Goal: Information Seeking & Learning: Learn about a topic

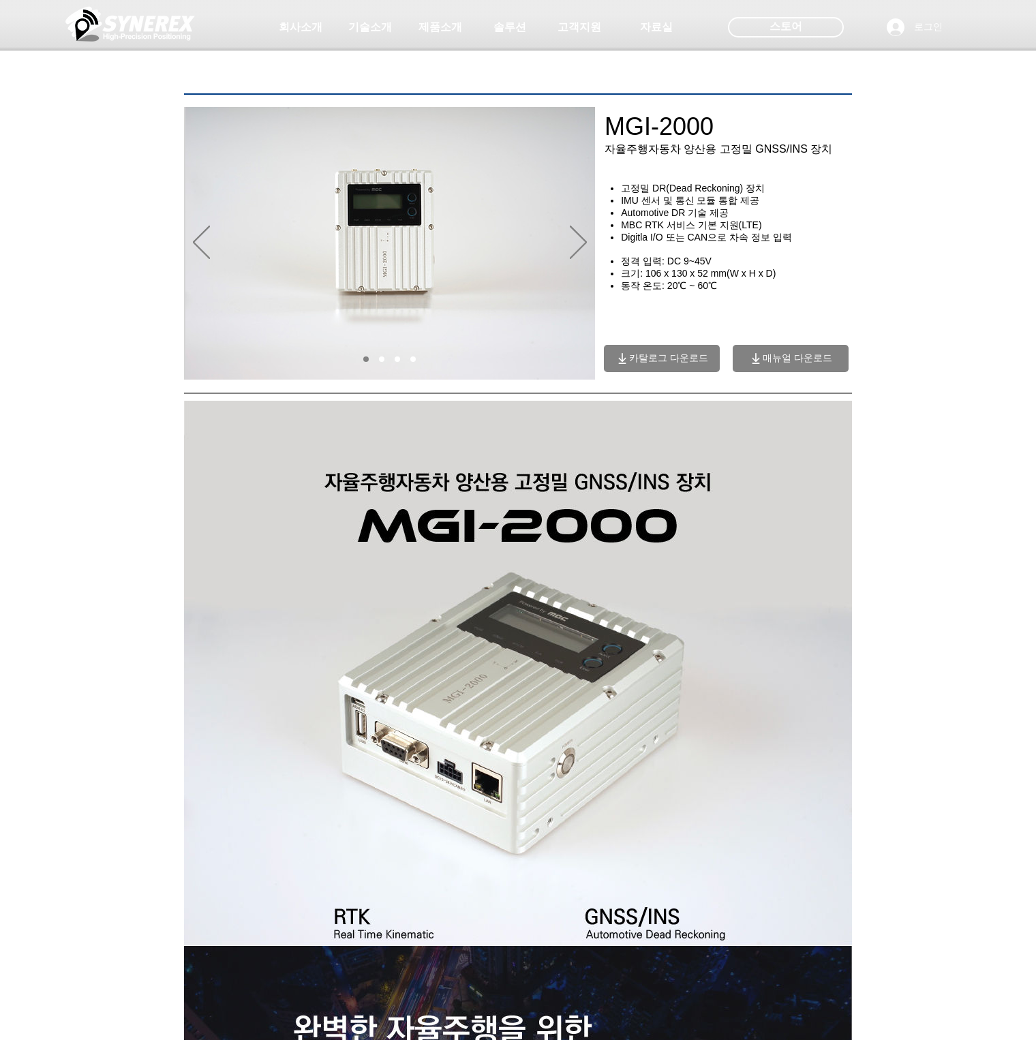
click at [906, 337] on div "main content" at bounding box center [518, 294] width 1036 height 171
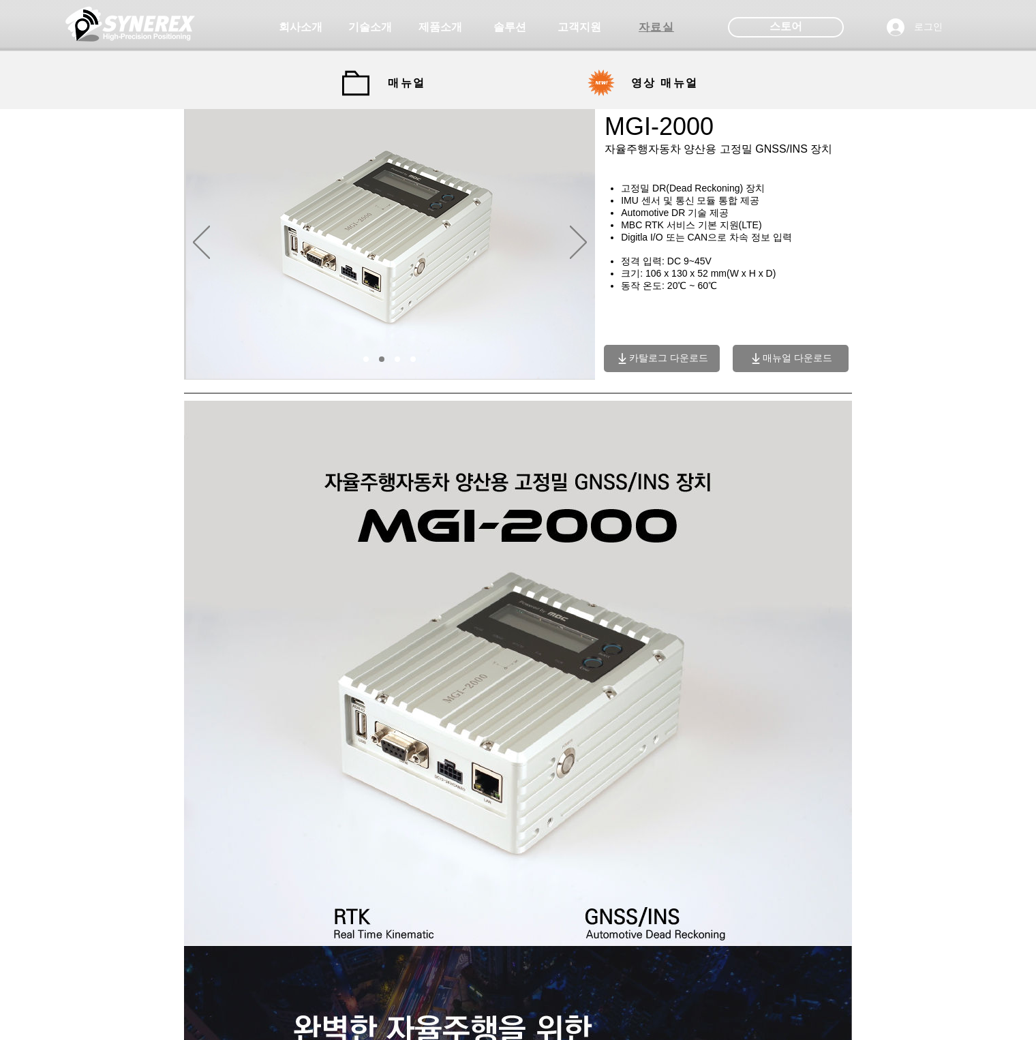
click at [658, 35] on span "자료실" at bounding box center [656, 27] width 68 height 27
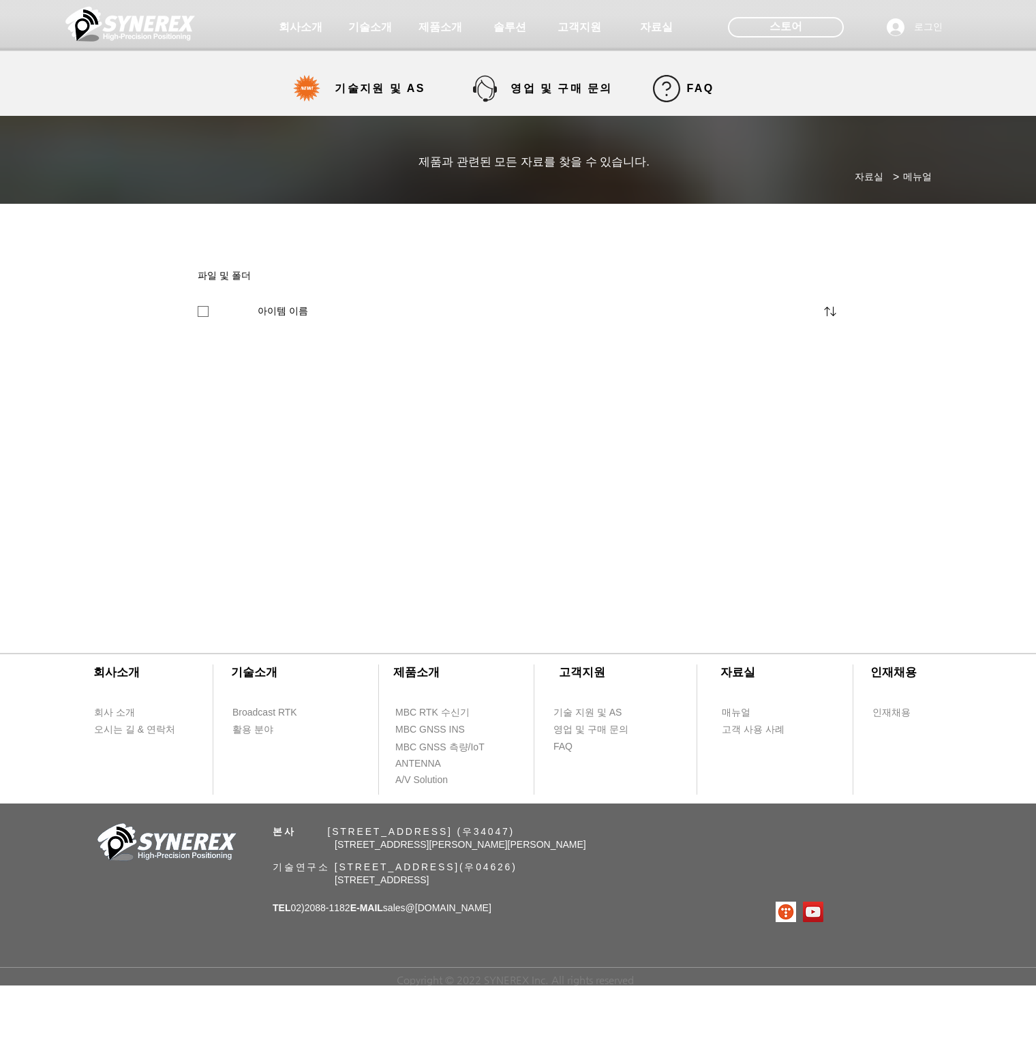
click at [579, 26] on span "고객지원" at bounding box center [580, 27] width 44 height 14
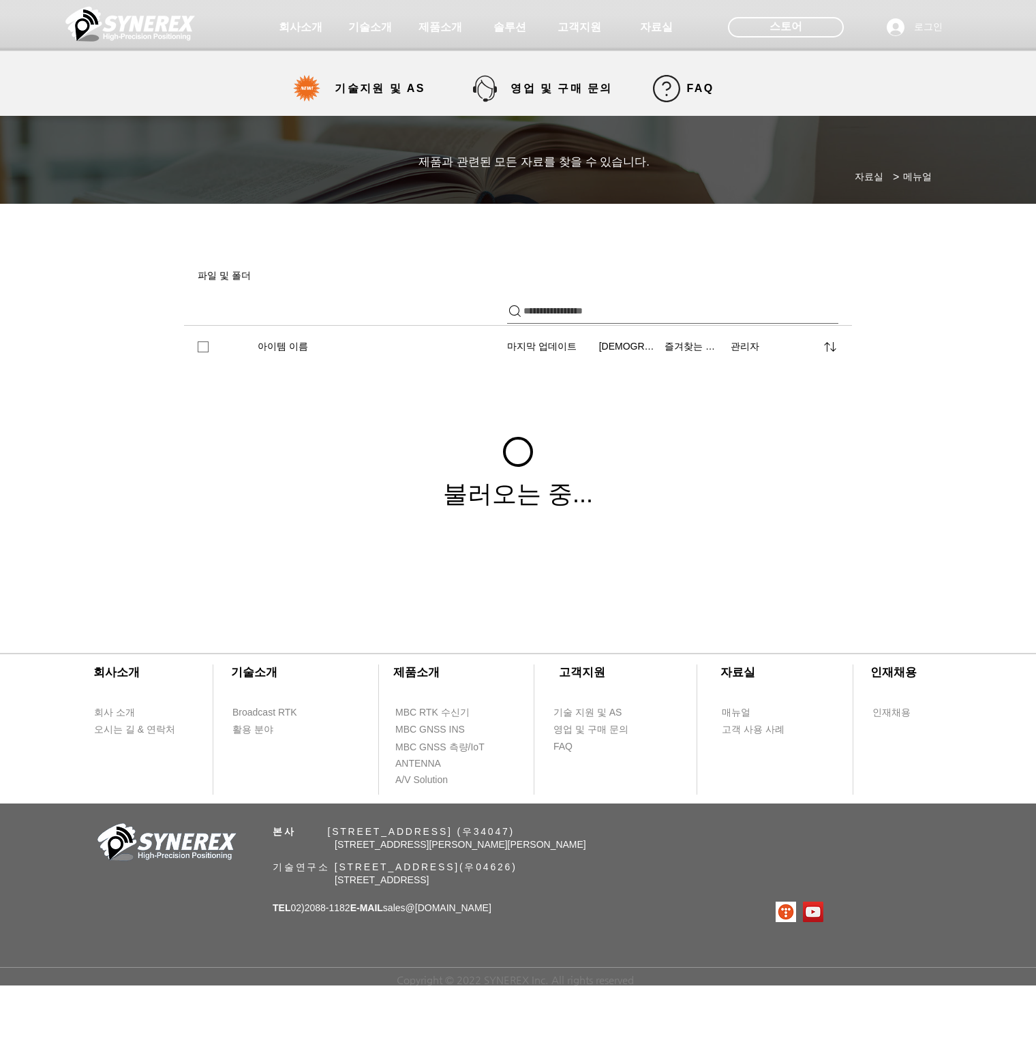
select select "******"
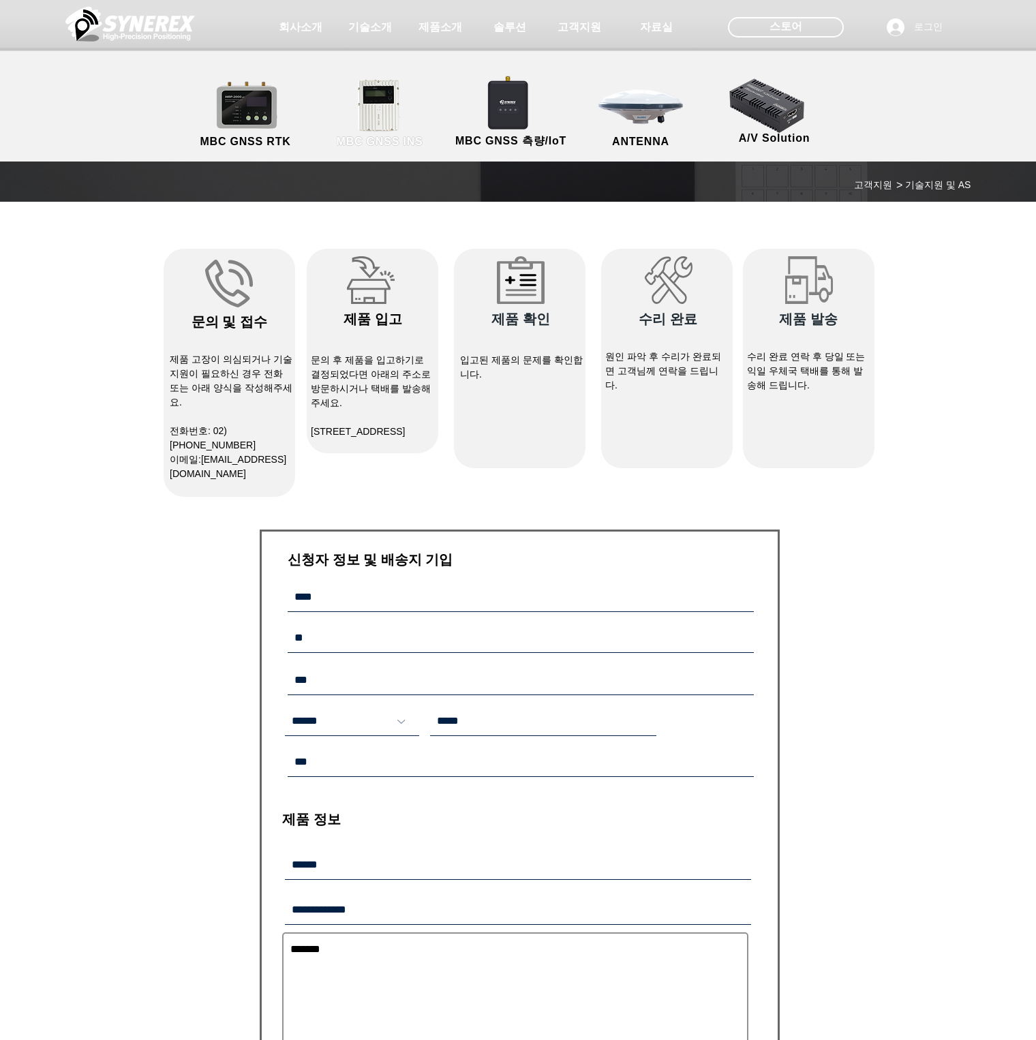
click at [379, 100] on link "MBC GNSS INS" at bounding box center [379, 114] width 123 height 72
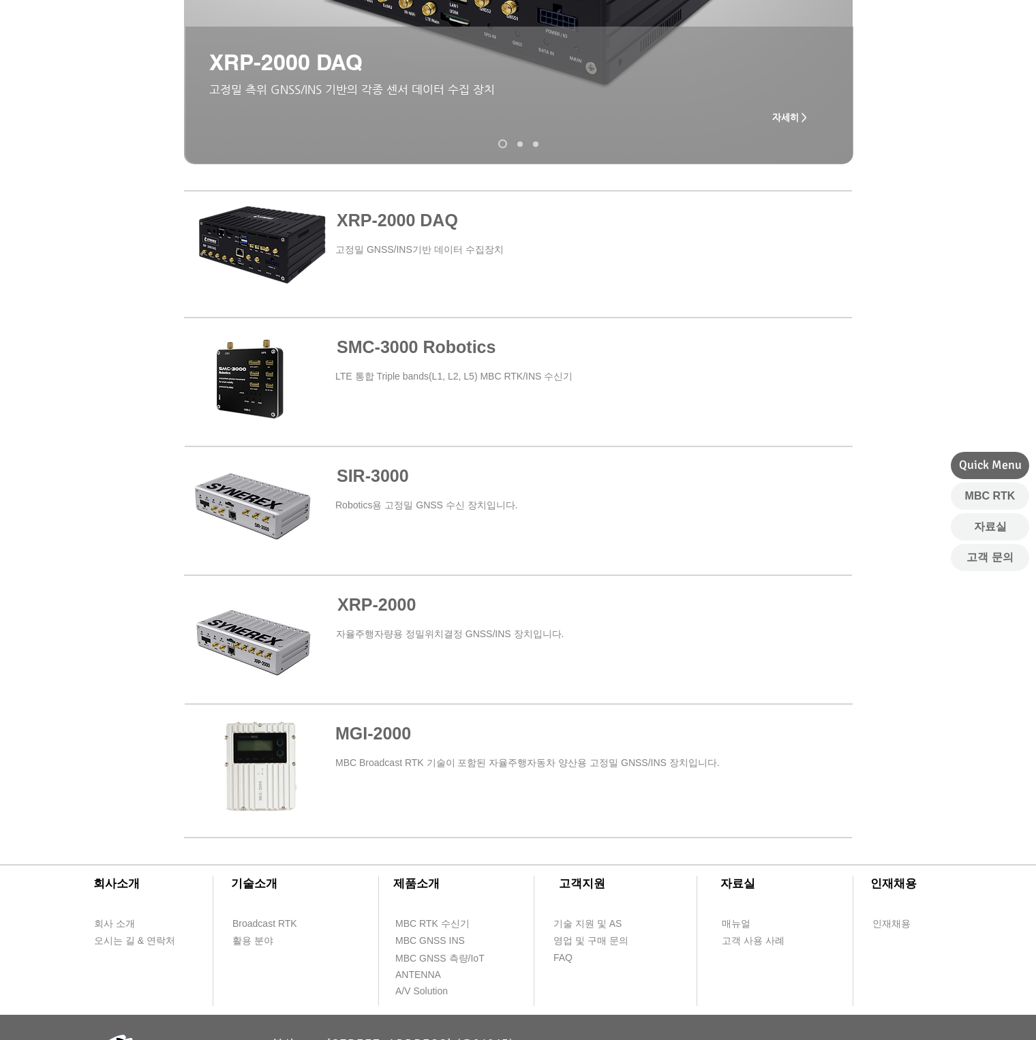
scroll to position [477, 0]
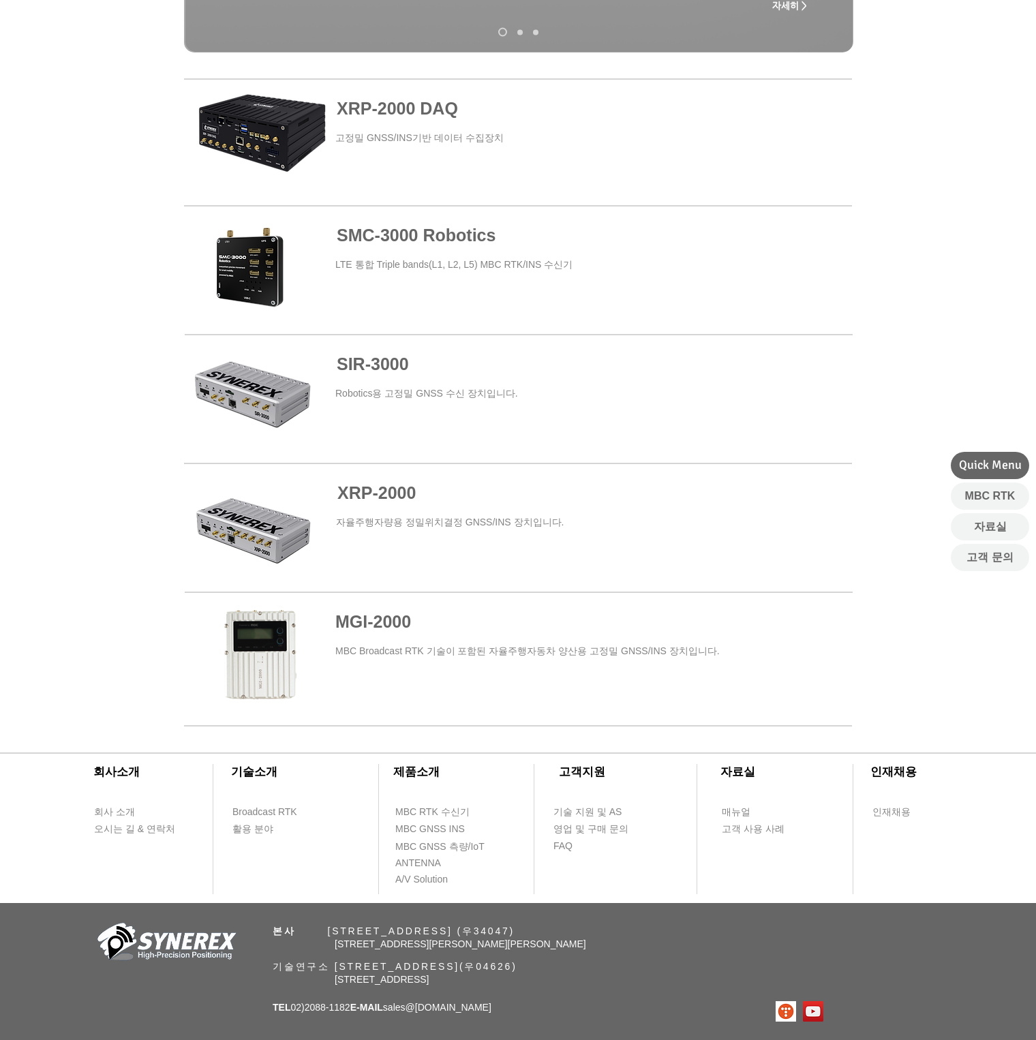
click at [488, 653] on span at bounding box center [518, 656] width 668 height 123
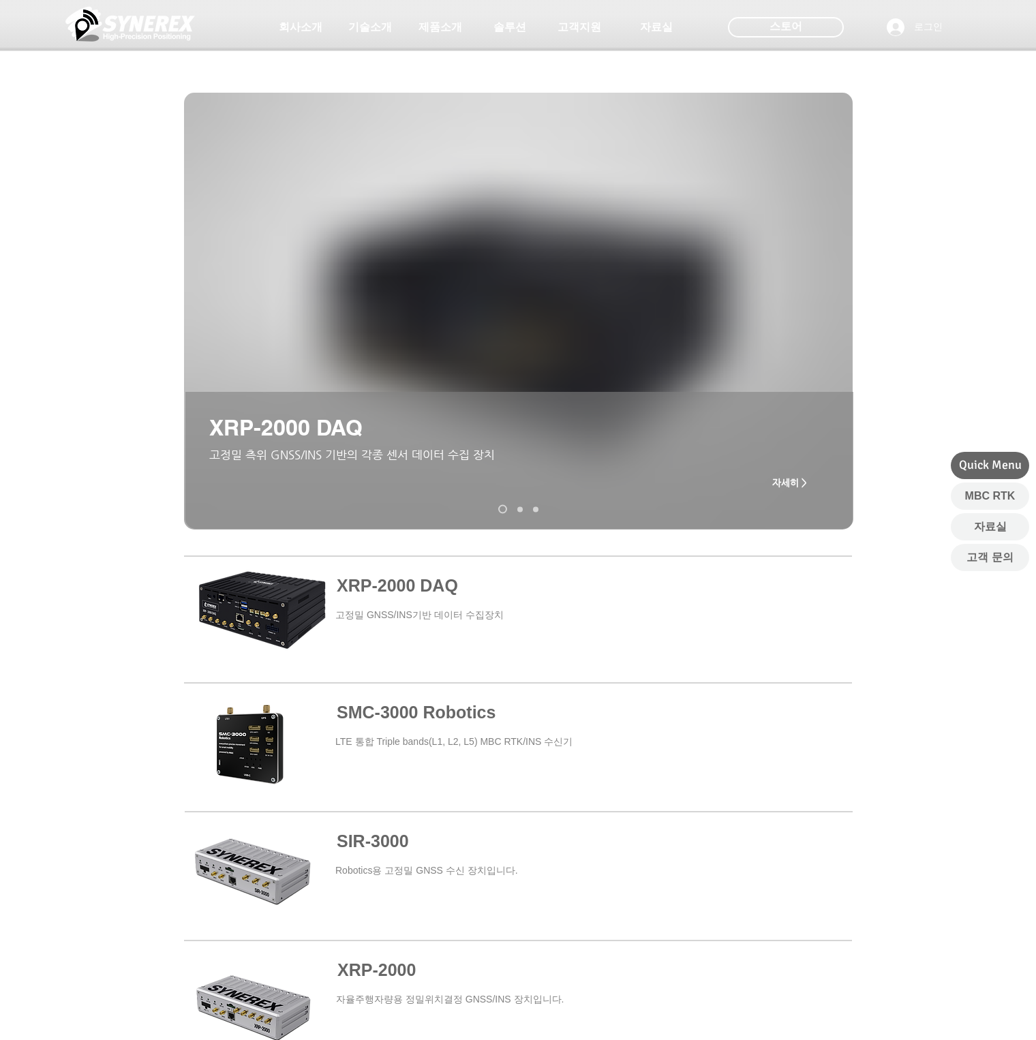
scroll to position [477, 0]
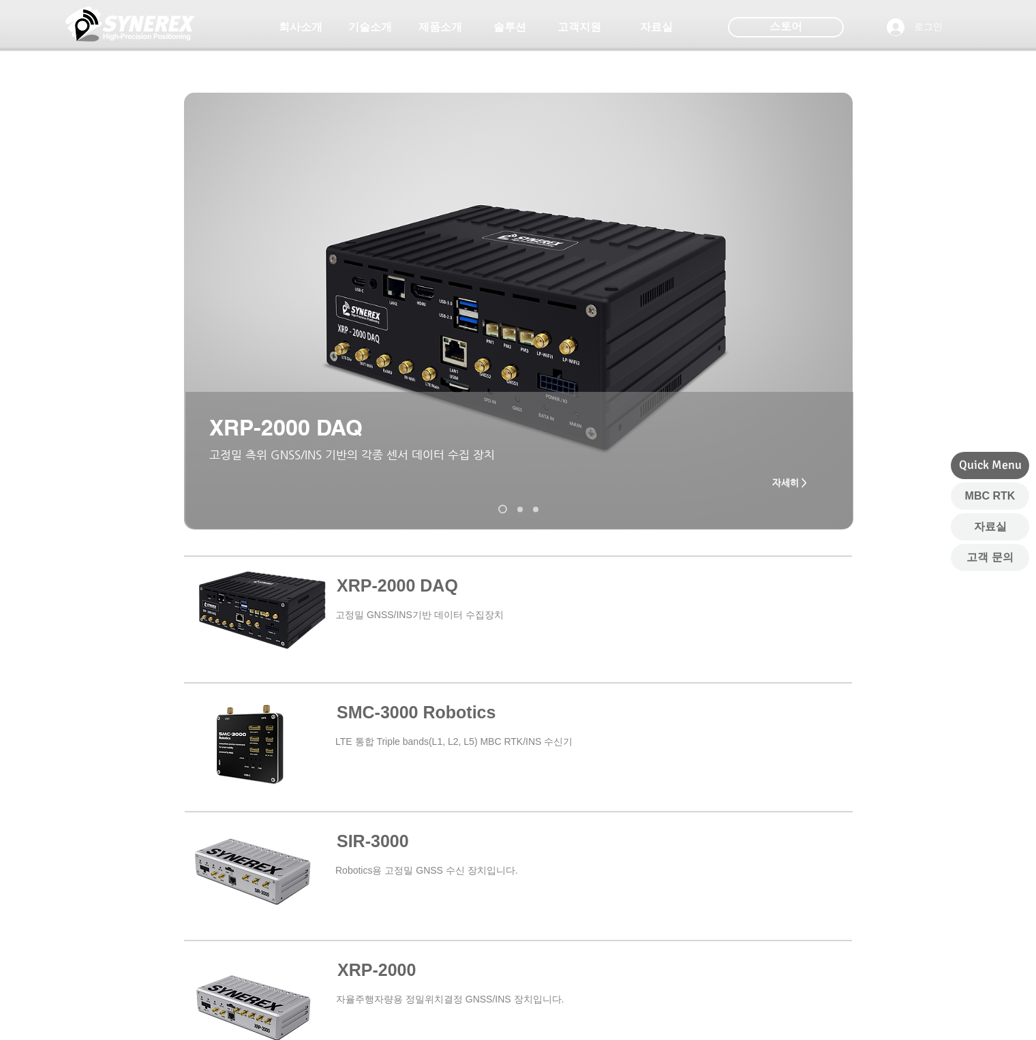
select select "******"
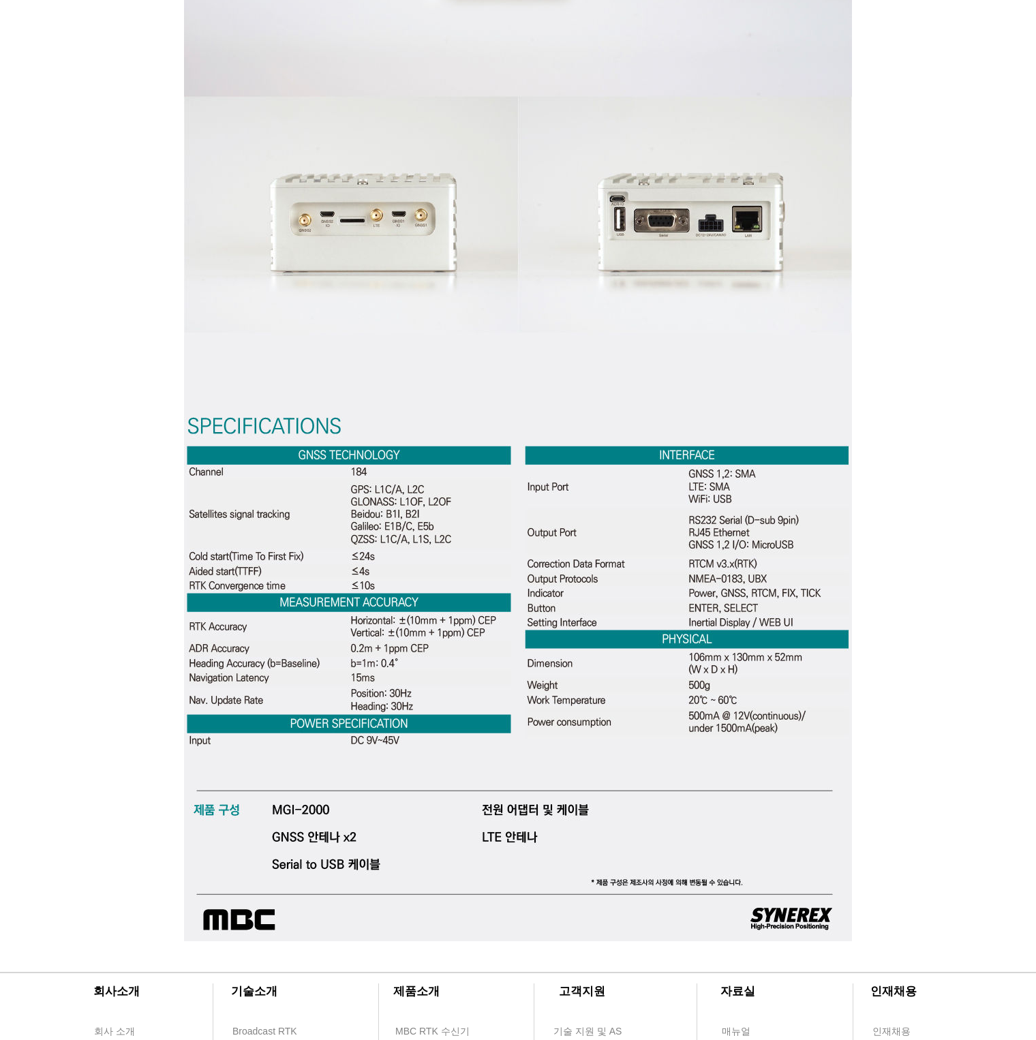
scroll to position [4084, 0]
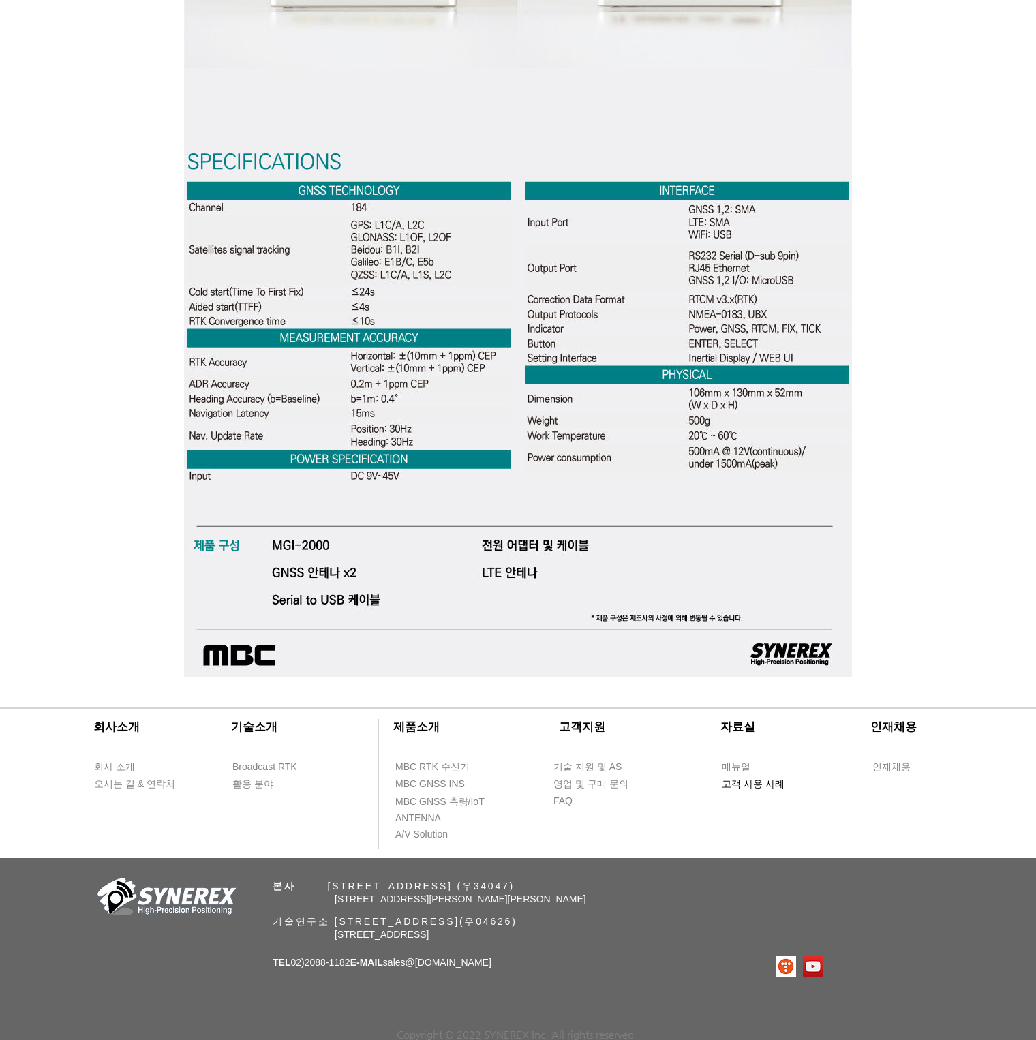
click at [765, 778] on span "고객 사용 사례" at bounding box center [753, 785] width 63 height 14
click at [743, 787] on span "고객 사용 사례" at bounding box center [753, 785] width 63 height 14
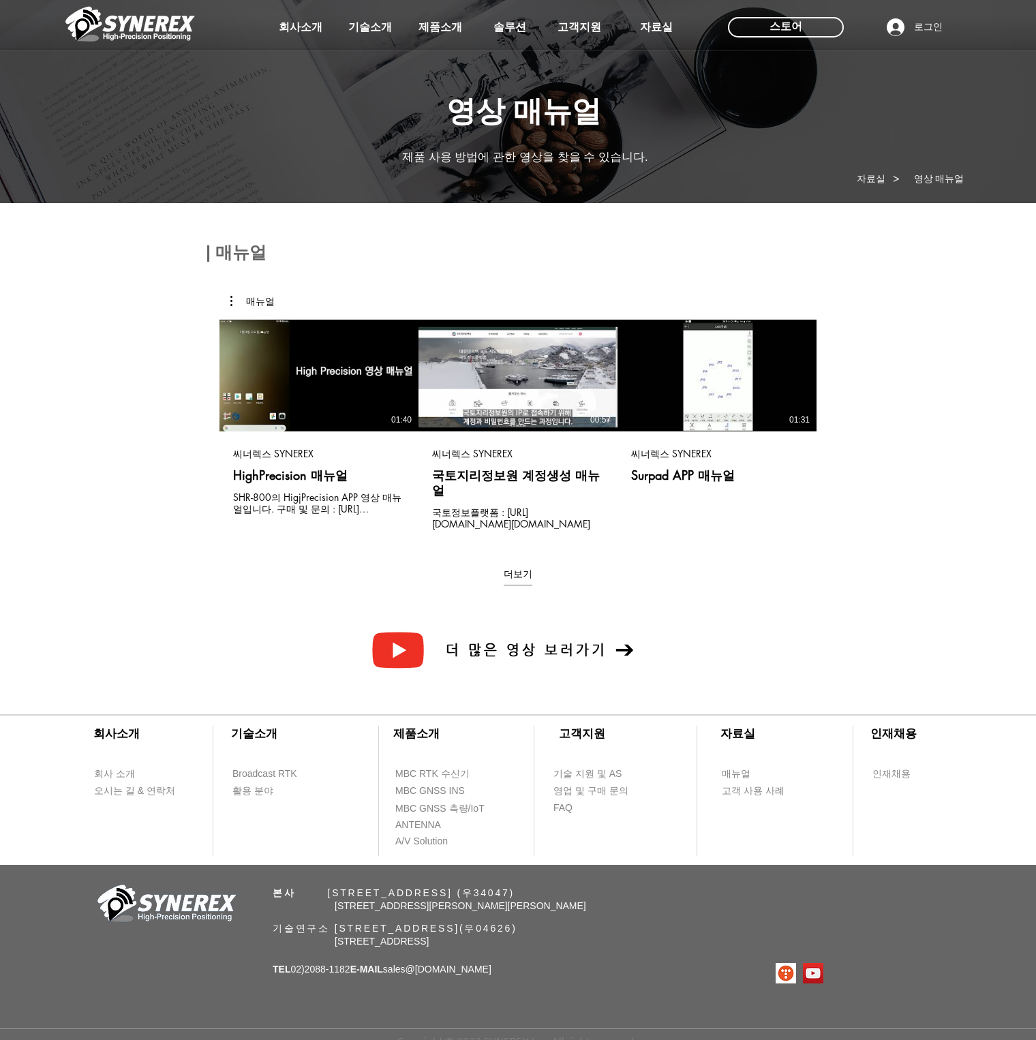
scroll to position [4084, 0]
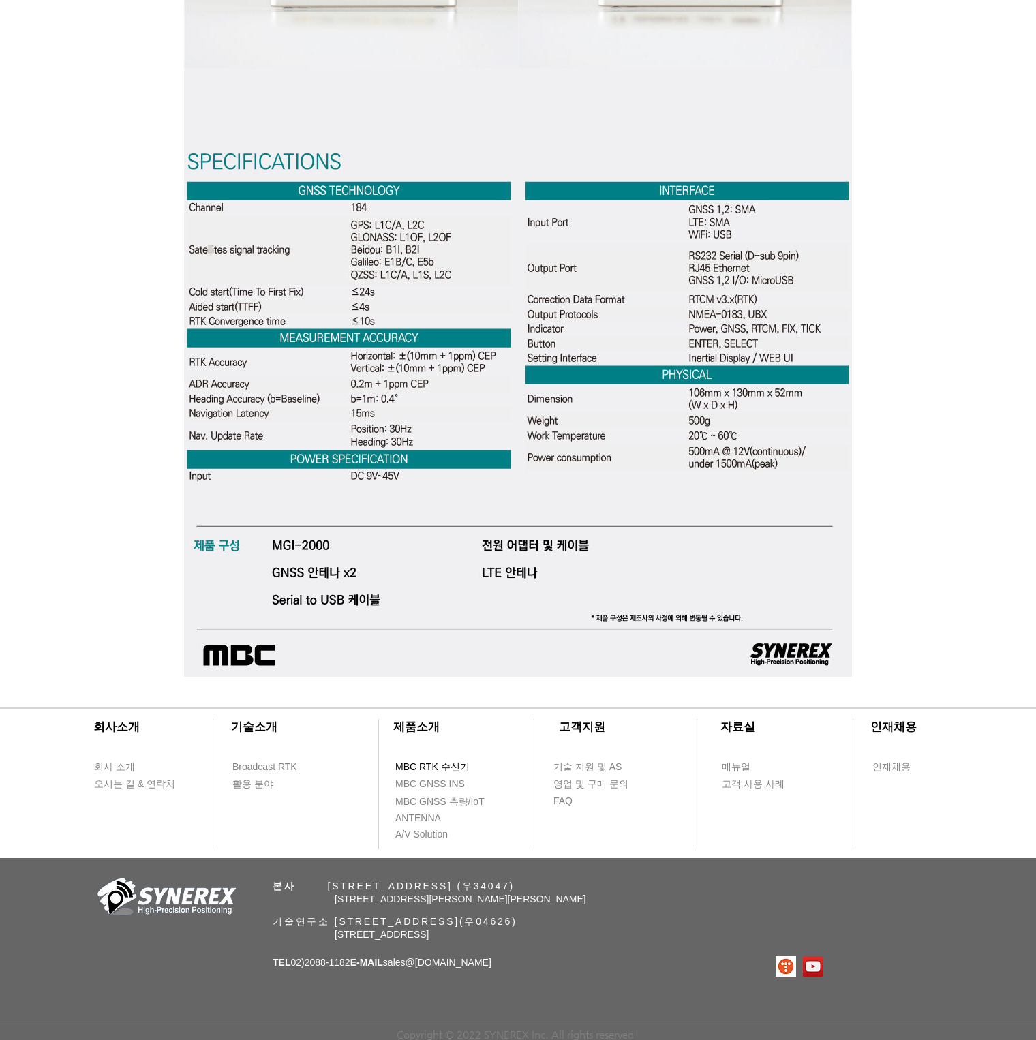
click at [447, 768] on span "MBC RTK 수신기" at bounding box center [432, 768] width 74 height 14
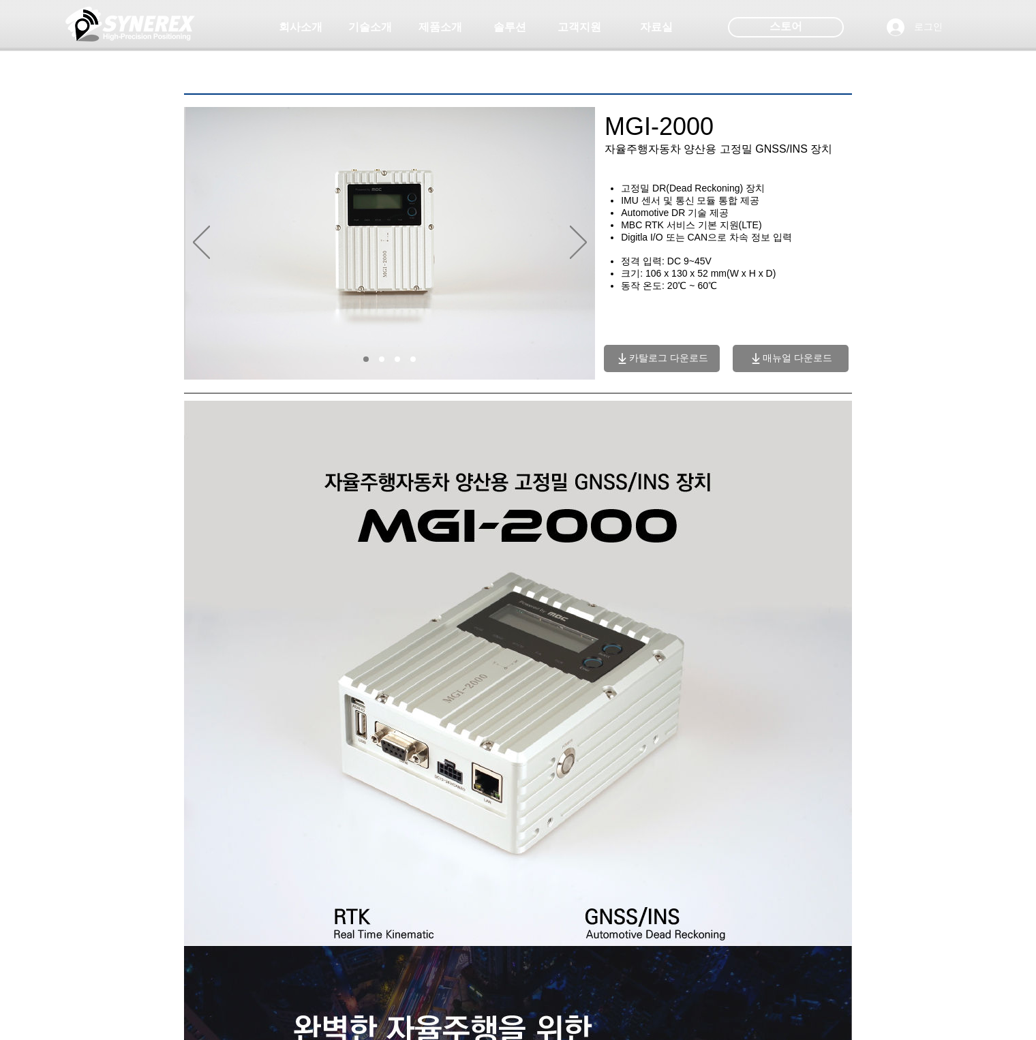
click at [1033, 347] on div "main content" at bounding box center [518, 294] width 1036 height 171
click at [683, 378] on div at bounding box center [740, 410] width 273 height 274
click at [684, 372] on span "카탈로그 다운로드" at bounding box center [662, 358] width 116 height 27
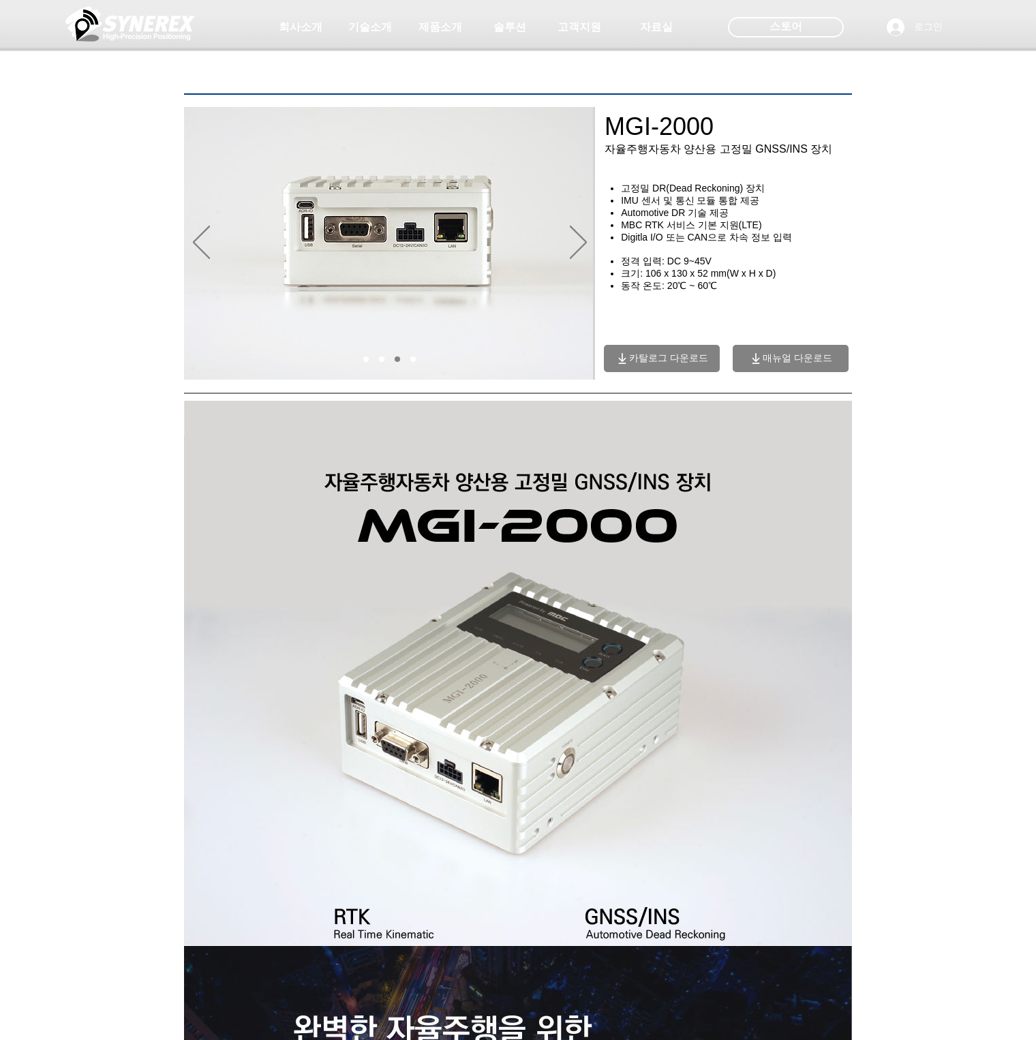
click at [774, 354] on span "매뉴얼 다운로드" at bounding box center [791, 358] width 116 height 27
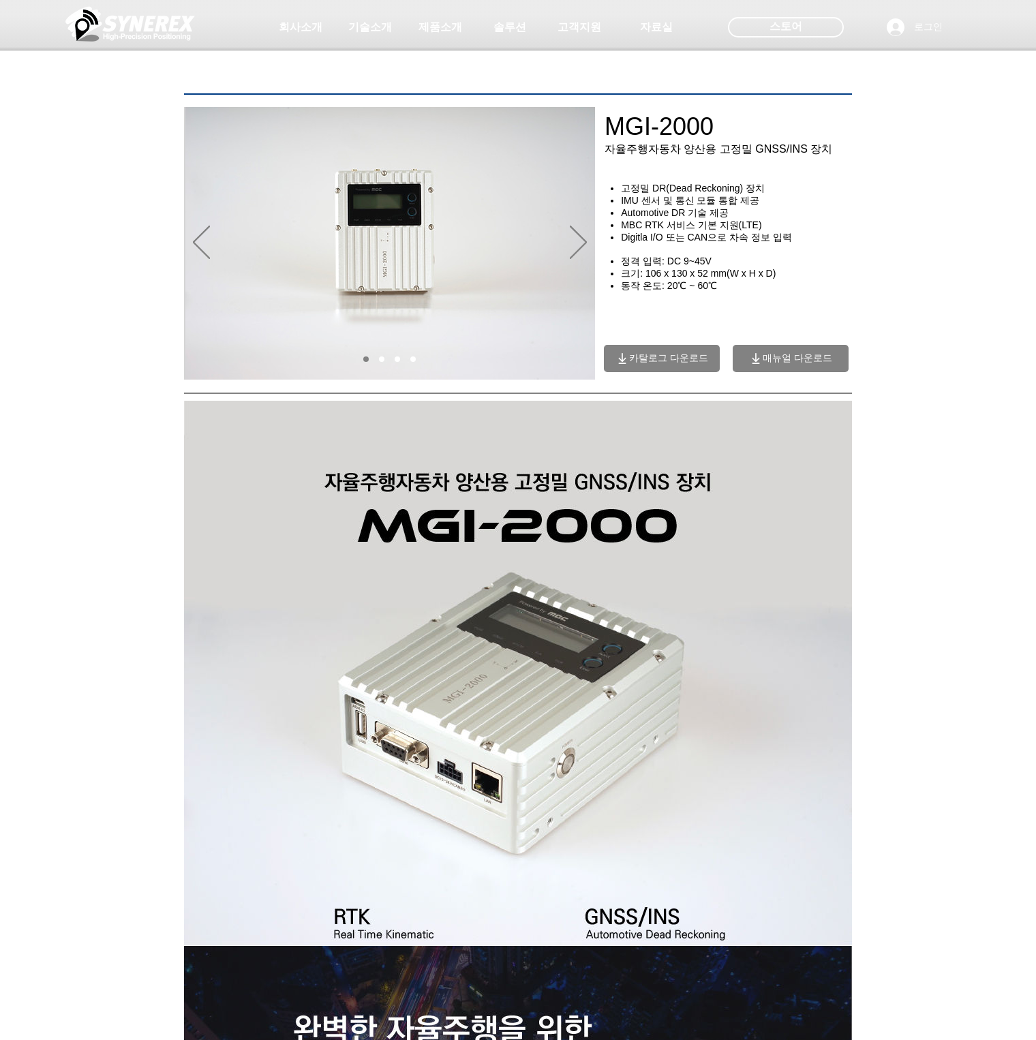
click at [911, 245] on div "main content" at bounding box center [518, 294] width 1036 height 171
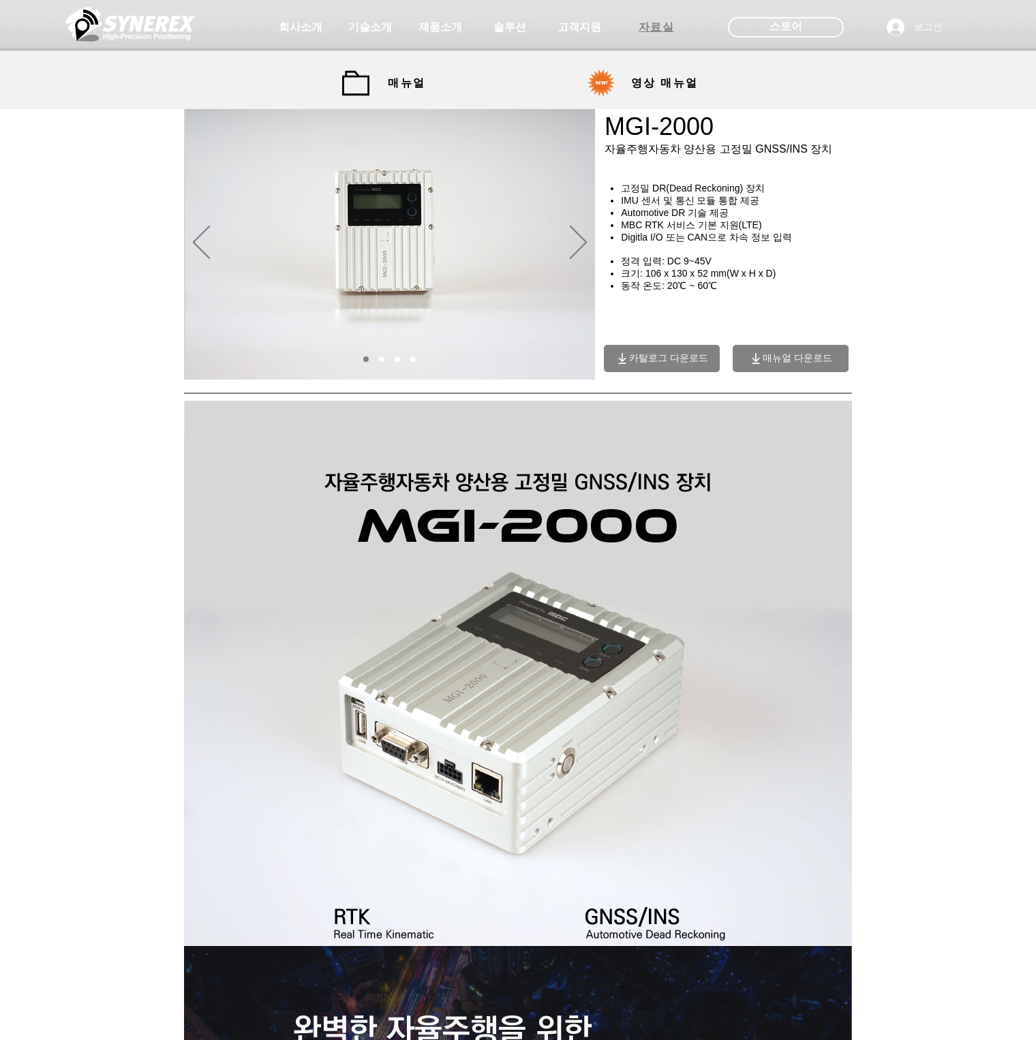
click at [654, 33] on span "자료실" at bounding box center [657, 27] width 36 height 14
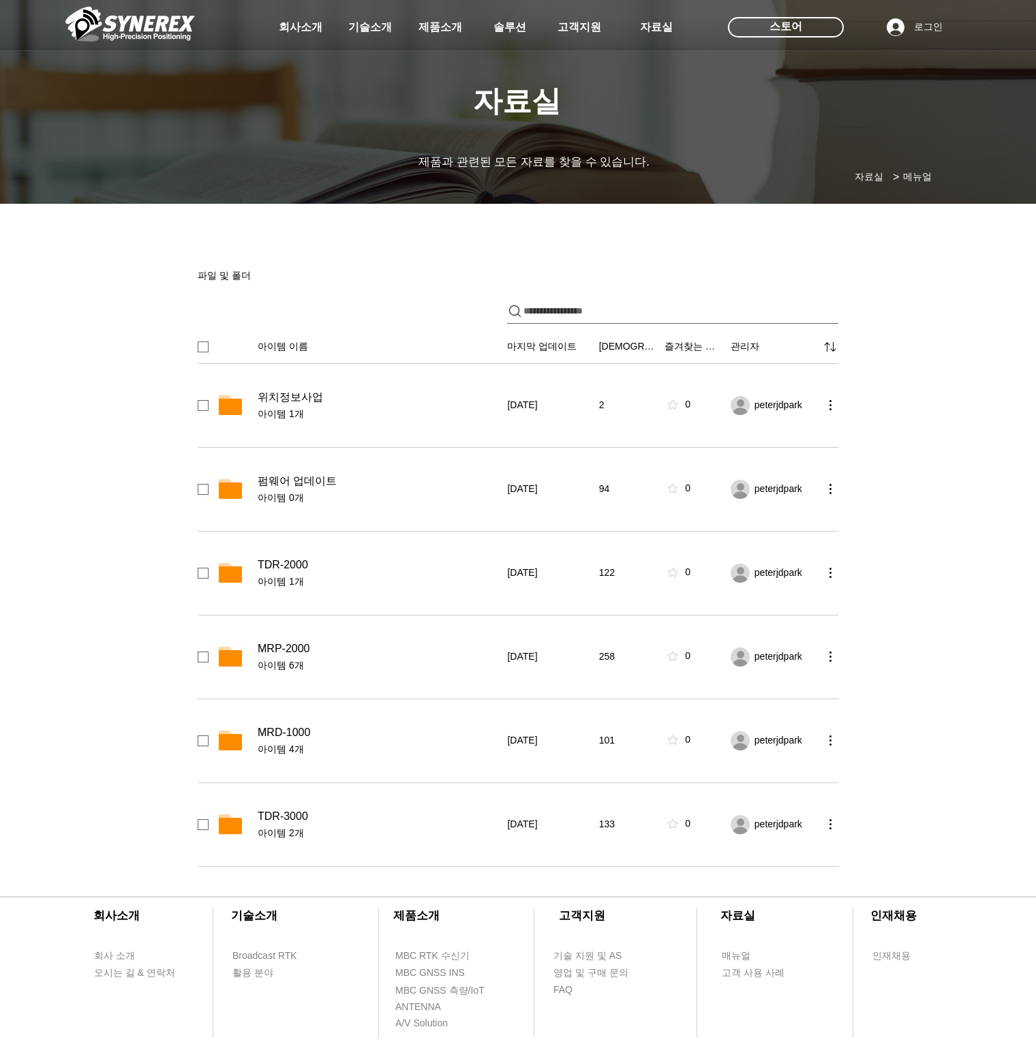
click at [907, 335] on div "main content" at bounding box center [518, 541] width 1036 height 664
click at [585, 312] on input "파일 공유" at bounding box center [680, 311] width 315 height 25
type input "*"
type input "***"
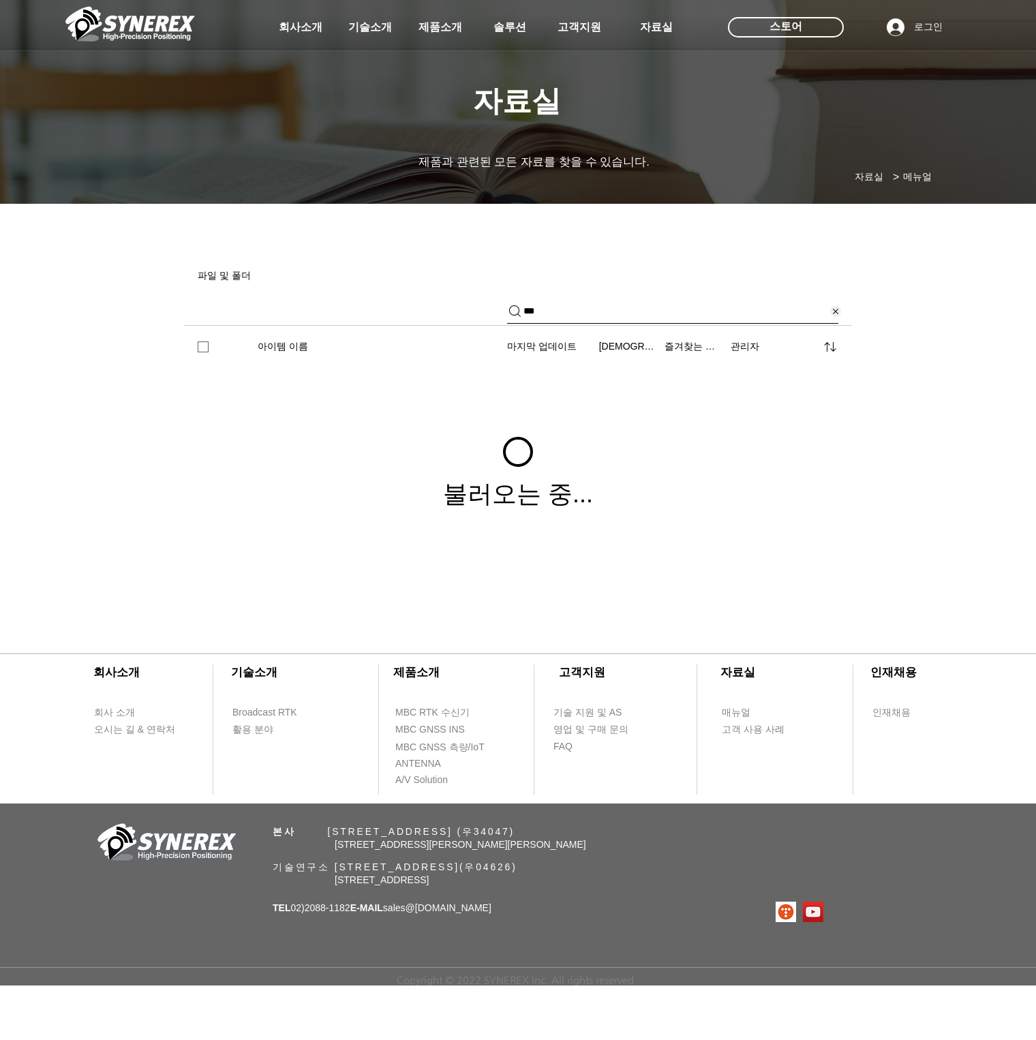
click at [721, 314] on input "***" at bounding box center [675, 311] width 304 height 25
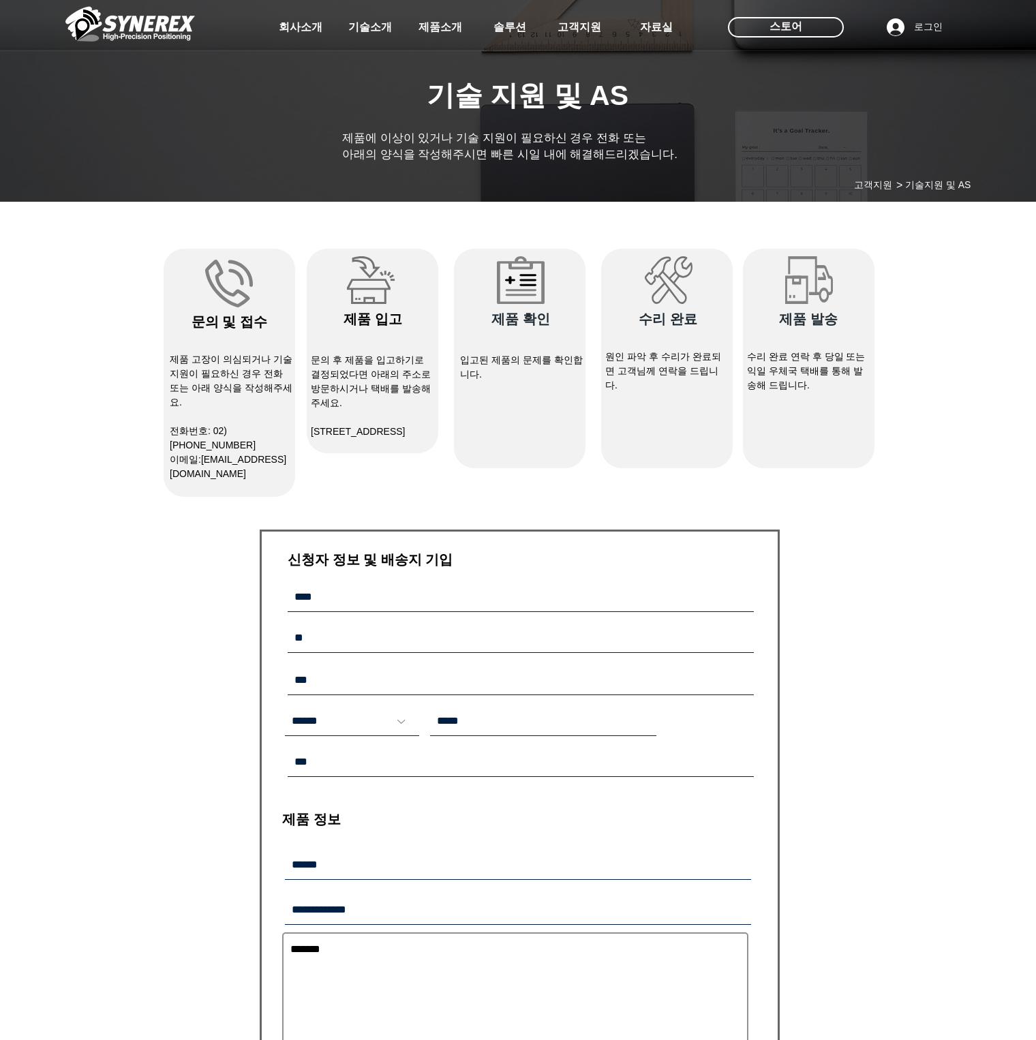
select select "******"
drag, startPoint x: 149, startPoint y: 556, endPoint x: 152, endPoint y: 547, distance: 9.5
click at [149, 556] on div "main content" at bounding box center [518, 723] width 1036 height 1028
click at [883, 592] on div "main content" at bounding box center [518, 723] width 1036 height 1028
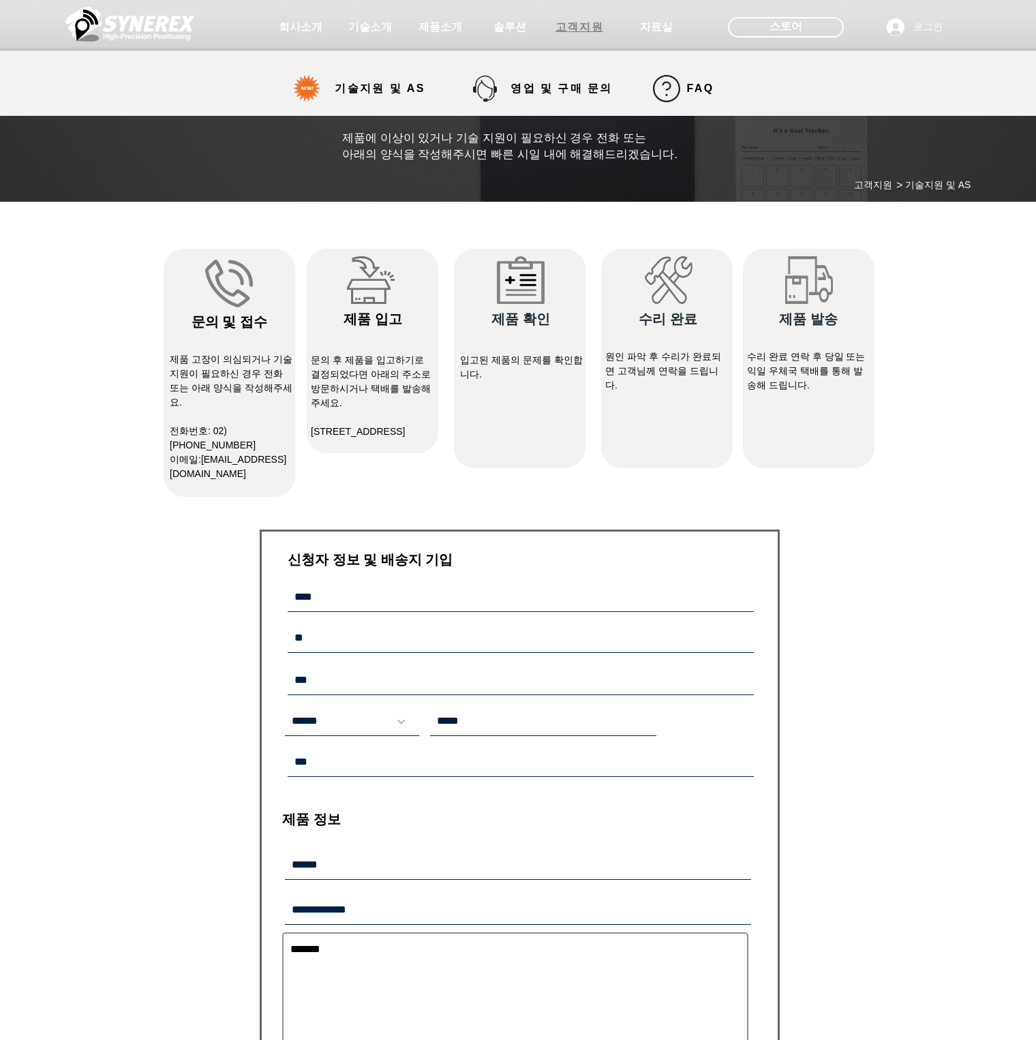
click at [553, 27] on span "고객지원" at bounding box center [579, 27] width 68 height 27
